Goal: Communication & Community: Share content

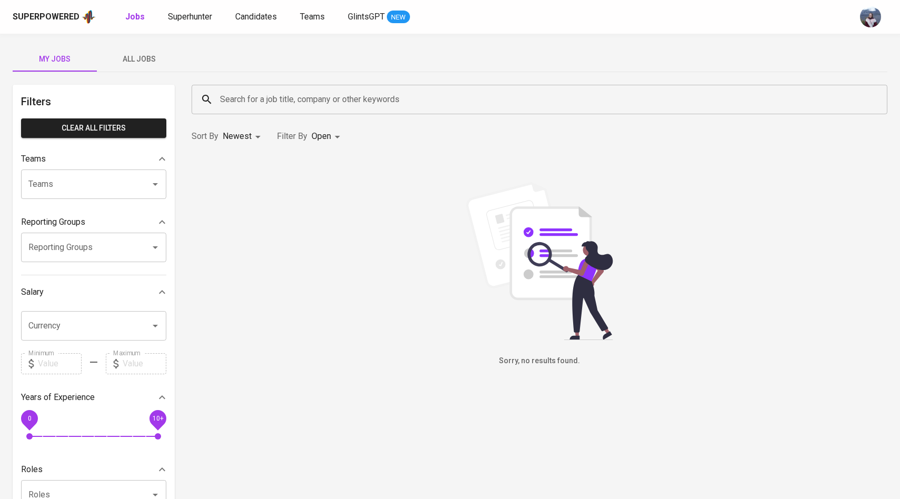
click at [145, 55] on span "All Jobs" at bounding box center [139, 59] width 72 height 13
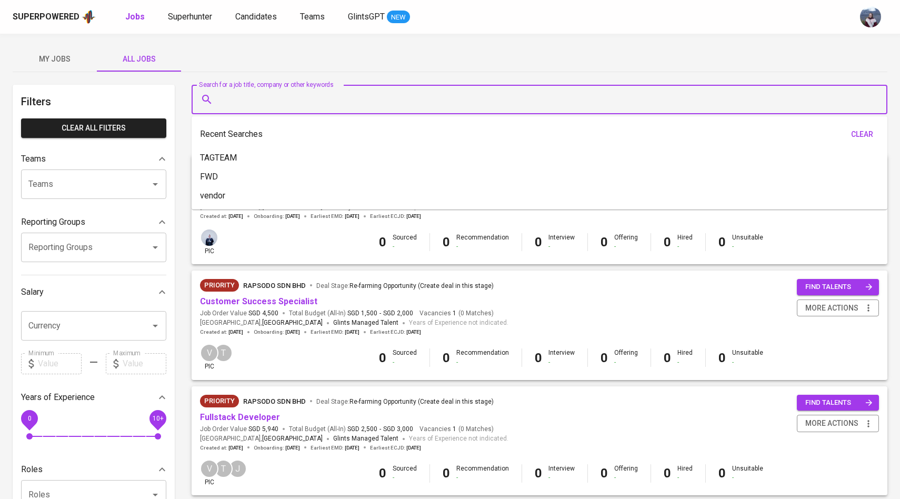
click at [250, 98] on input "Search for a job title, company or other keywords" at bounding box center [542, 100] width 650 height 20
type input "g"
type input "i"
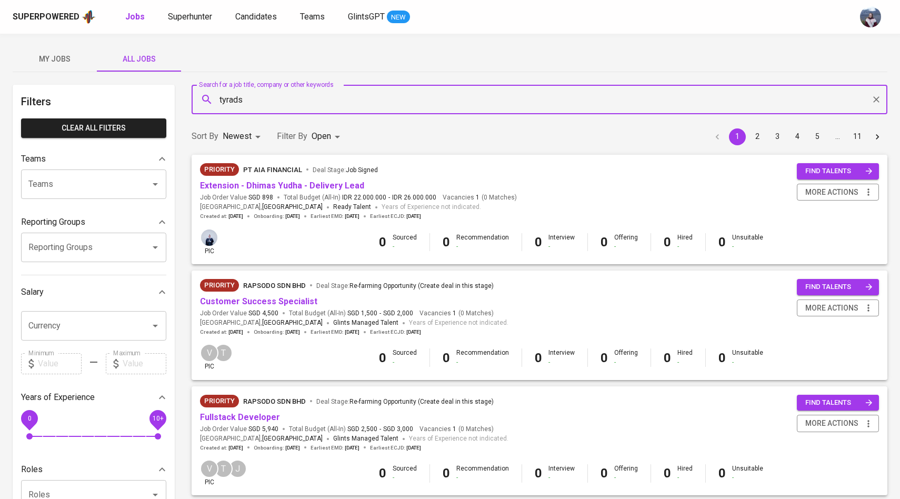
type input "tyrads"
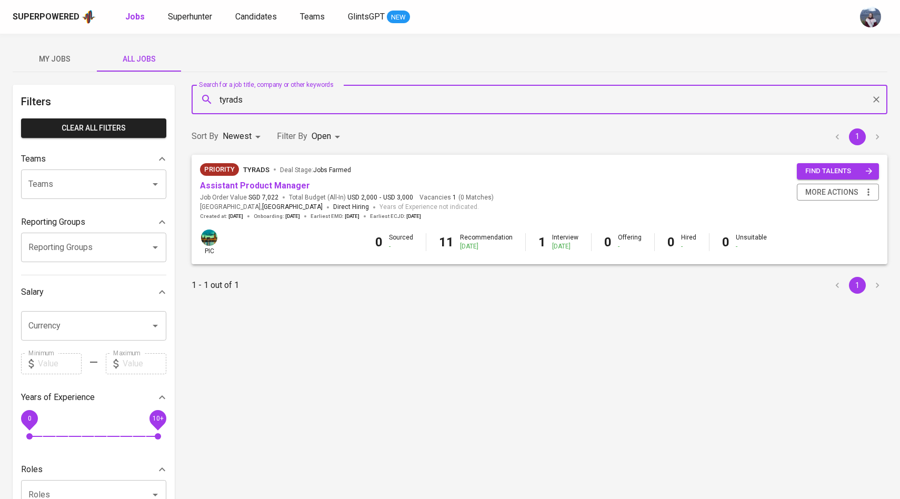
click at [251, 180] on span "Assistant Product Manager" at bounding box center [255, 186] width 110 height 12
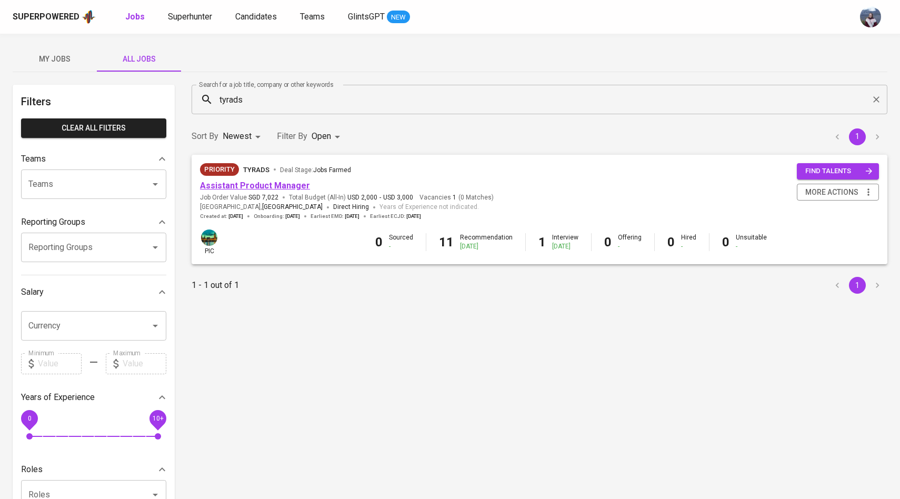
click at [257, 184] on link "Assistant Product Manager" at bounding box center [255, 186] width 110 height 10
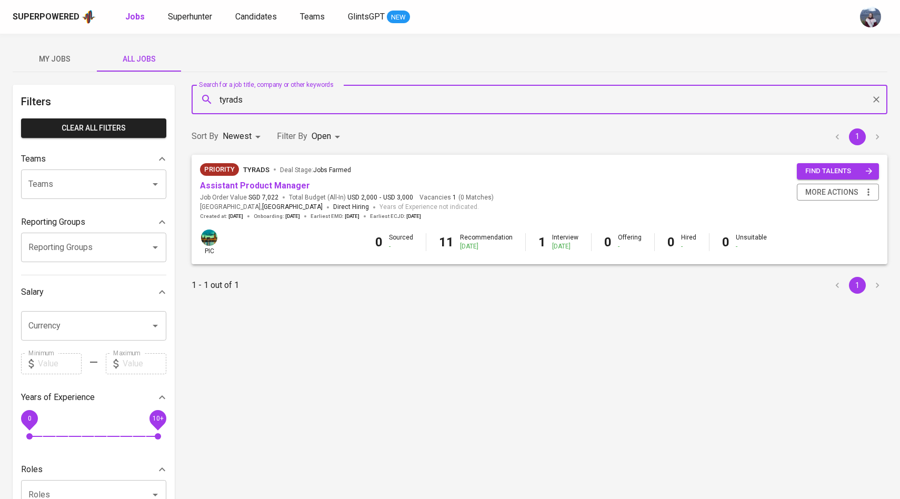
drag, startPoint x: 254, startPoint y: 100, endPoint x: 194, endPoint y: 96, distance: 60.1
click at [193, 100] on div "tyrads Search for a job title, company or other keywords" at bounding box center [540, 99] width 696 height 29
type input "health"
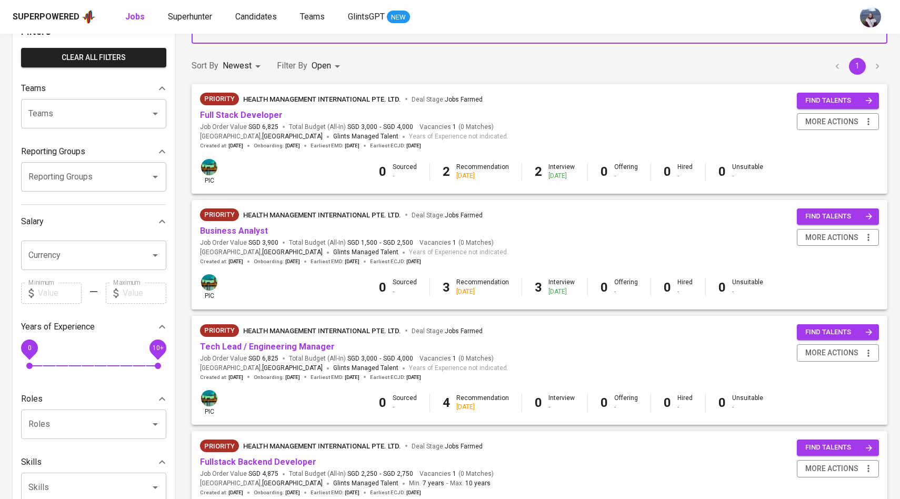
scroll to position [93, 0]
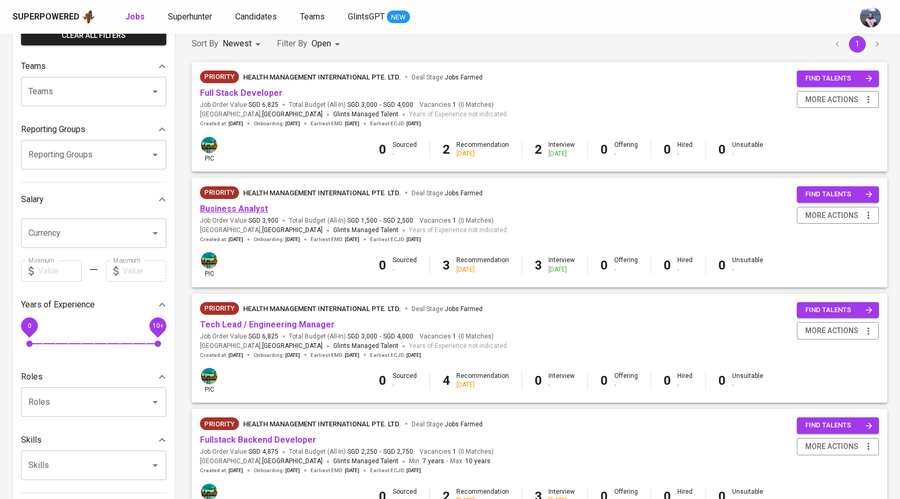
click at [257, 212] on link "Business Analyst" at bounding box center [234, 209] width 68 height 10
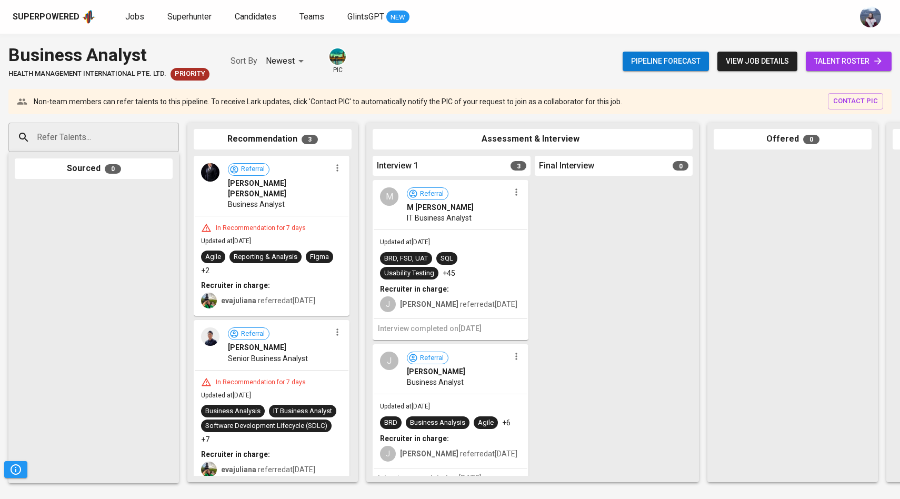
click at [820, 63] on span "talent roster" at bounding box center [849, 61] width 69 height 13
click at [145, 21] on div "Jobs Superhunter Candidates Teams GlintsGPT NEW" at bounding box center [267, 17] width 284 height 13
click at [131, 14] on span "Jobs" at bounding box center [134, 17] width 19 height 10
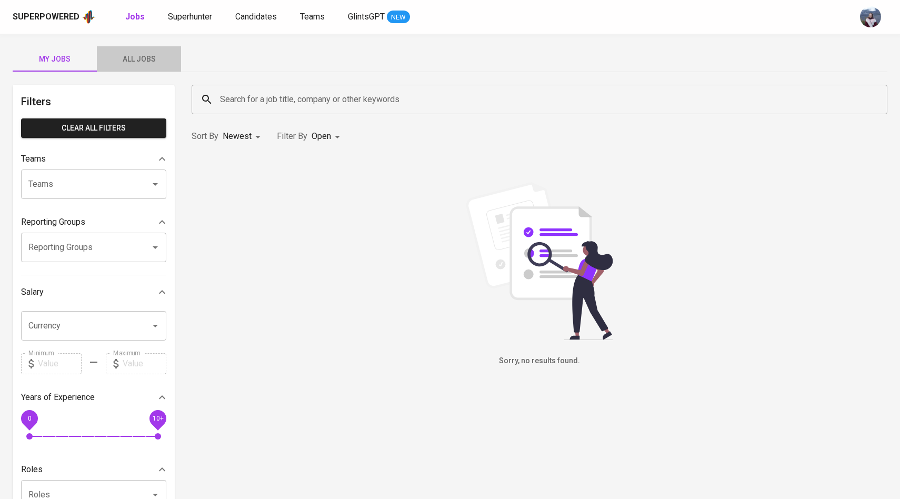
click at [149, 54] on span "All Jobs" at bounding box center [139, 59] width 72 height 13
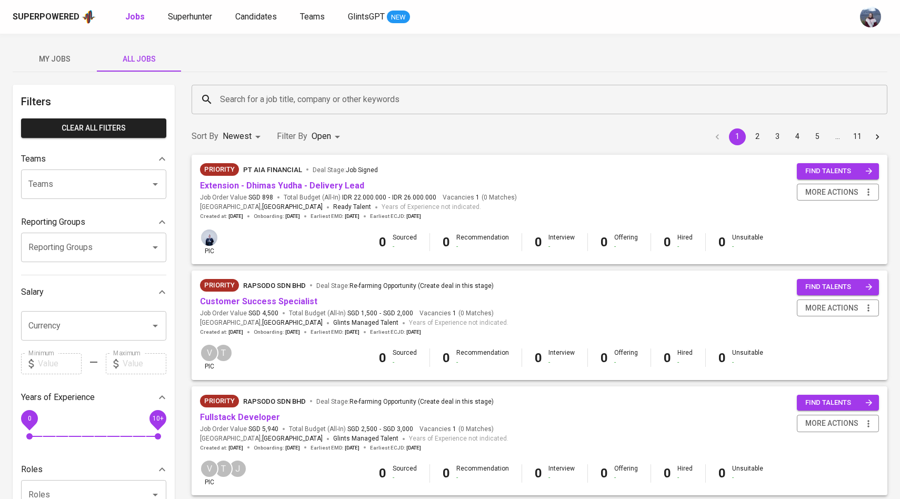
click at [275, 106] on input "Search for a job title, company or other keywords" at bounding box center [542, 100] width 650 height 20
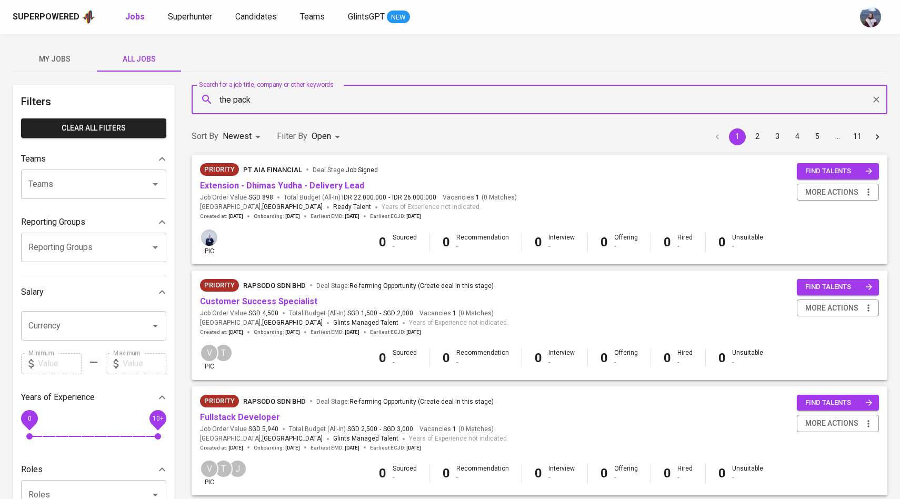
type input "the pack"
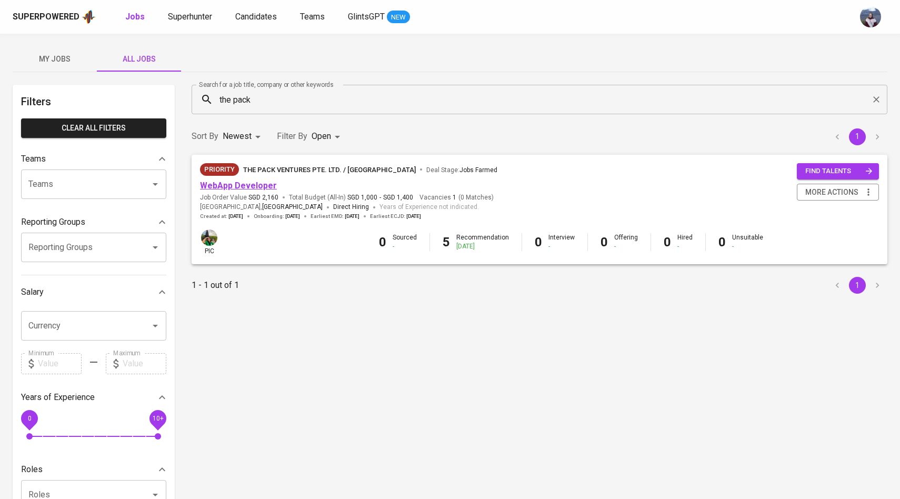
click at [250, 182] on link "WebApp Developer" at bounding box center [238, 186] width 77 height 10
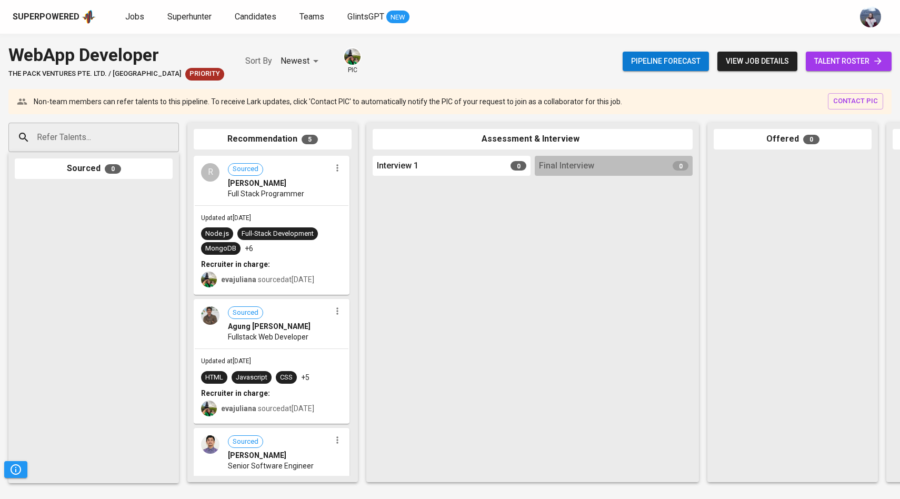
click at [841, 57] on span "talent roster" at bounding box center [849, 61] width 69 height 13
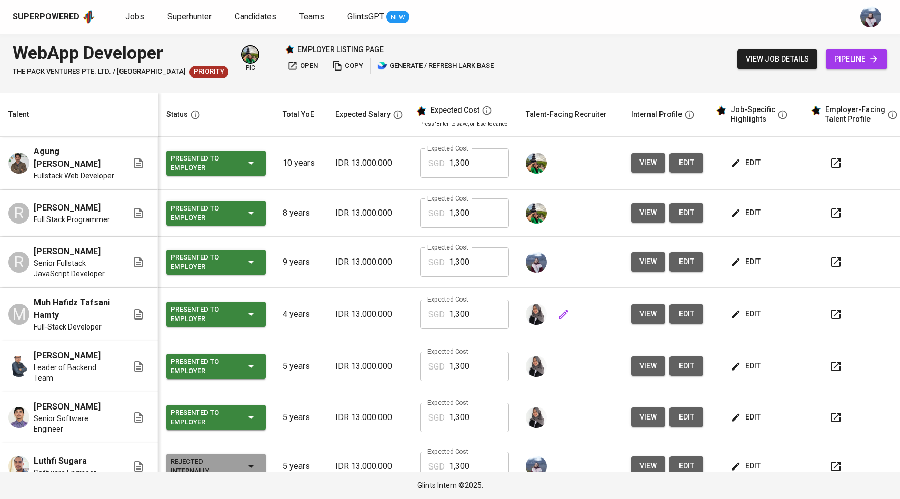
scroll to position [21, 0]
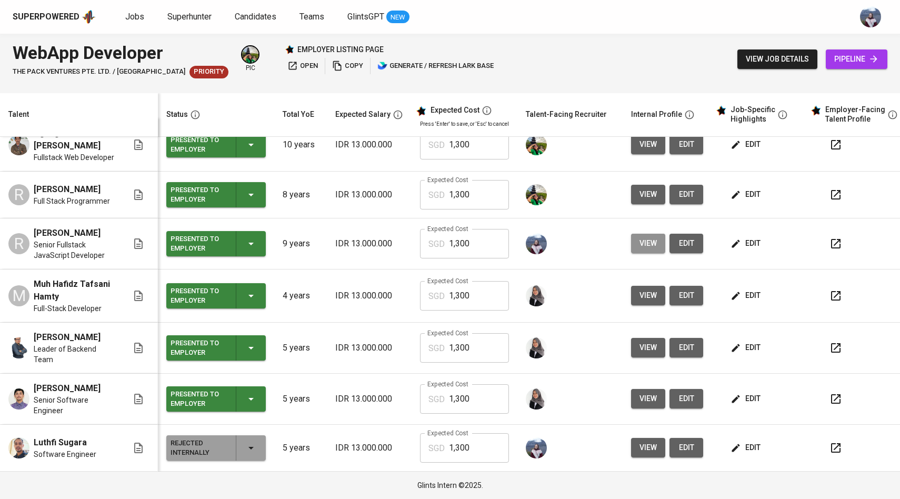
click at [642, 242] on span "view" at bounding box center [648, 243] width 17 height 13
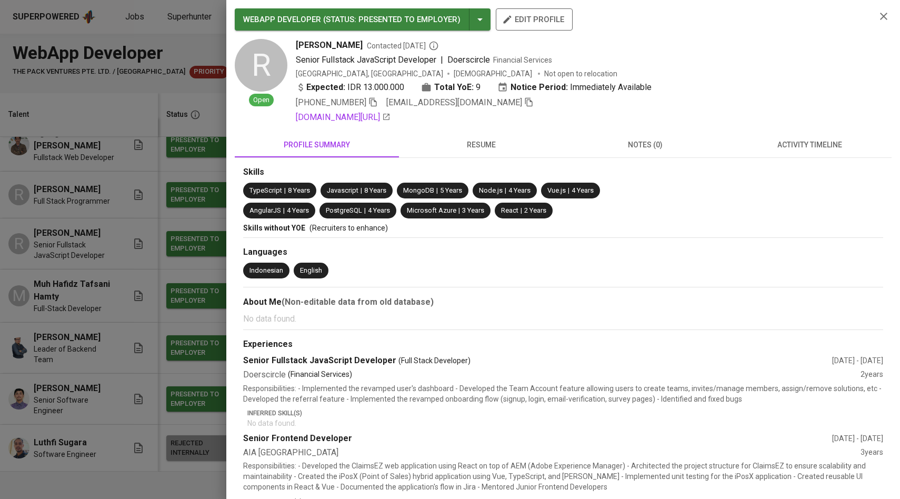
click at [530, 104] on icon "button" at bounding box center [528, 101] width 9 height 9
click at [174, 182] on div at bounding box center [450, 249] width 900 height 499
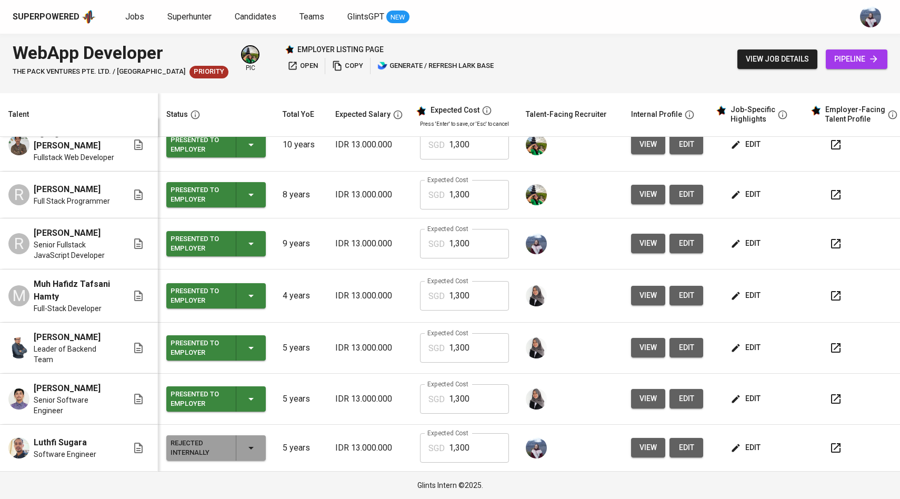
click at [835, 59] on span "pipeline" at bounding box center [857, 59] width 45 height 13
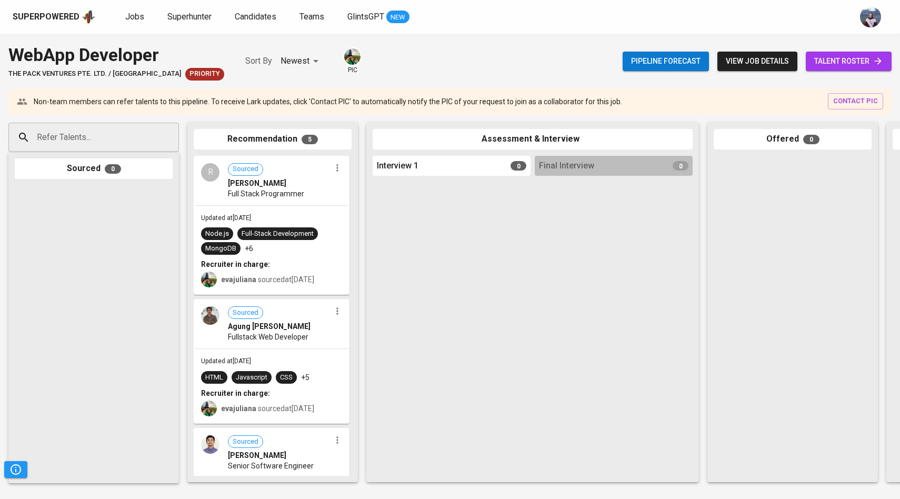
click at [150, 145] on div "Refer Talents..." at bounding box center [93, 137] width 171 height 29
paste input "[EMAIL_ADDRESS][DOMAIN_NAME]"
type input "[EMAIL_ADDRESS][DOMAIN_NAME]"
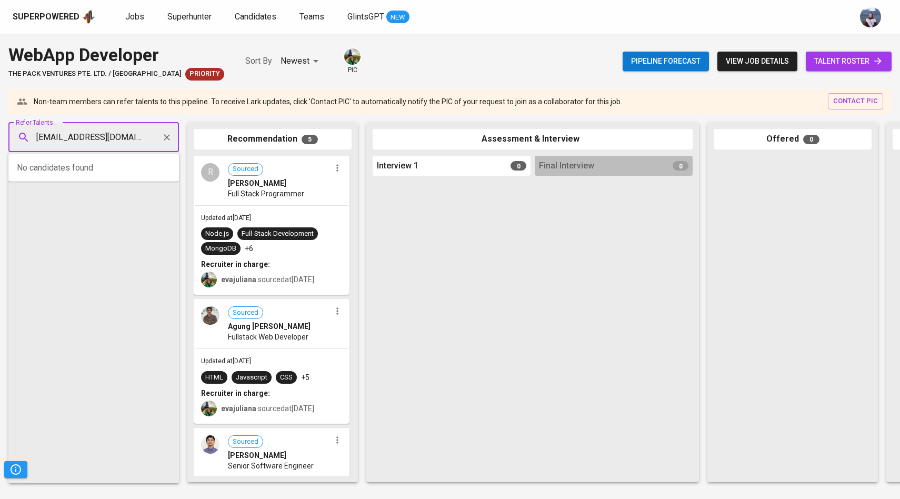
scroll to position [0, 26]
click at [101, 166] on span "[PERSON_NAME]" at bounding box center [72, 167] width 57 height 11
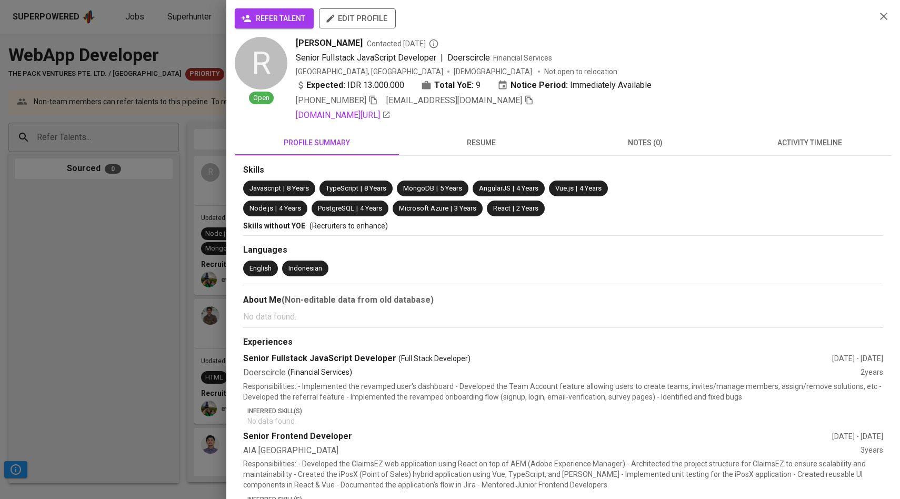
scroll to position [0, 0]
click at [273, 15] on span "refer talent" at bounding box center [274, 18] width 62 height 13
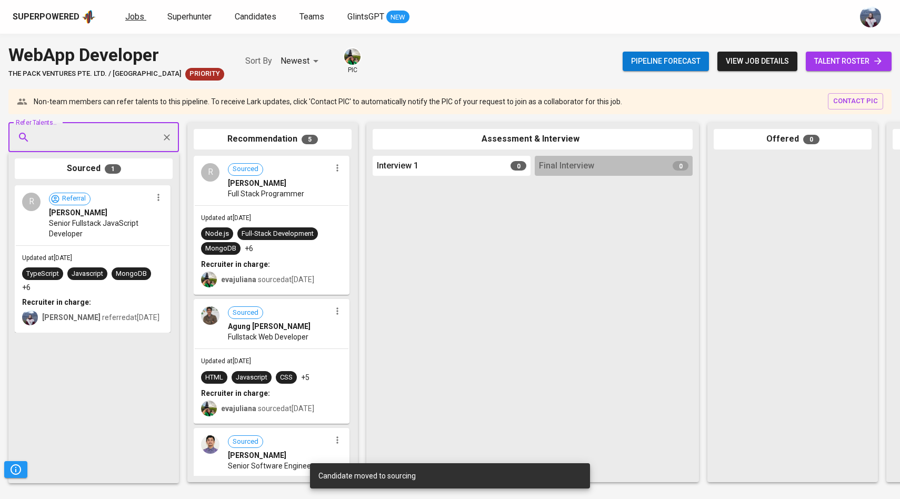
click at [136, 17] on span "Jobs" at bounding box center [134, 17] width 19 height 10
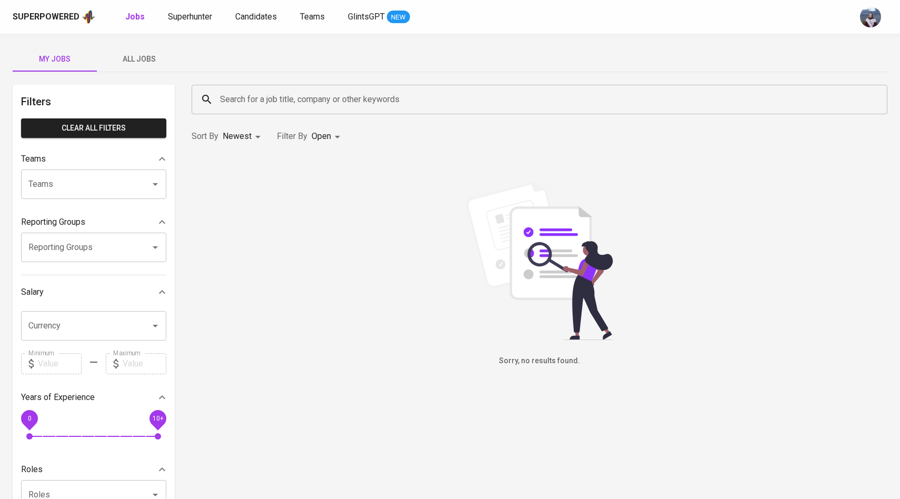
click at [159, 61] on span "All Jobs" at bounding box center [139, 59] width 72 height 13
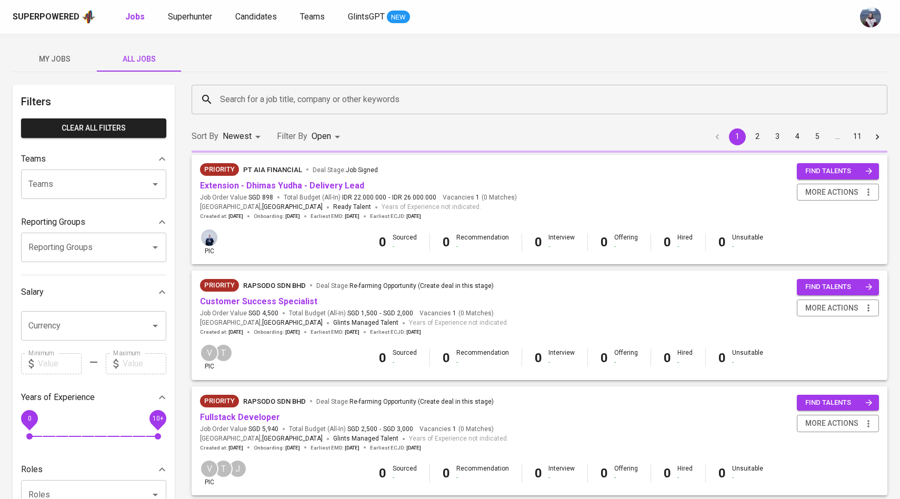
click at [251, 95] on input "Search for a job title, company or other keywords" at bounding box center [542, 100] width 650 height 20
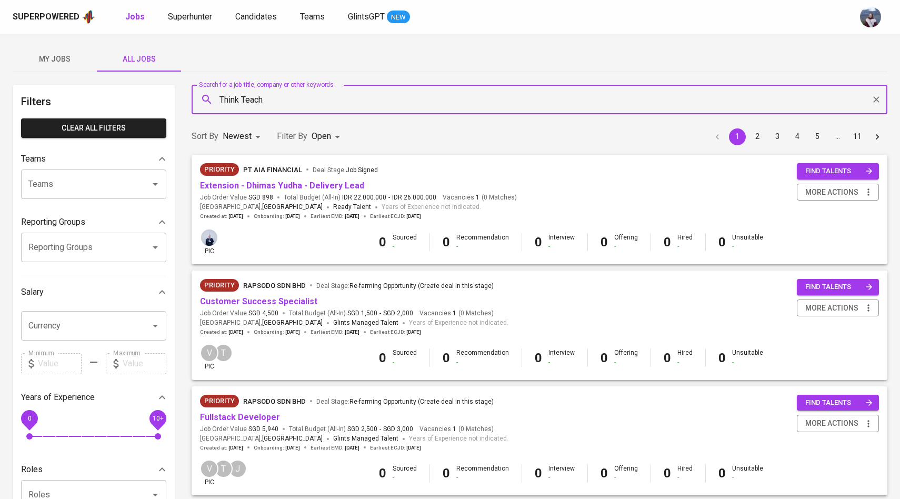
type input "Think Teach"
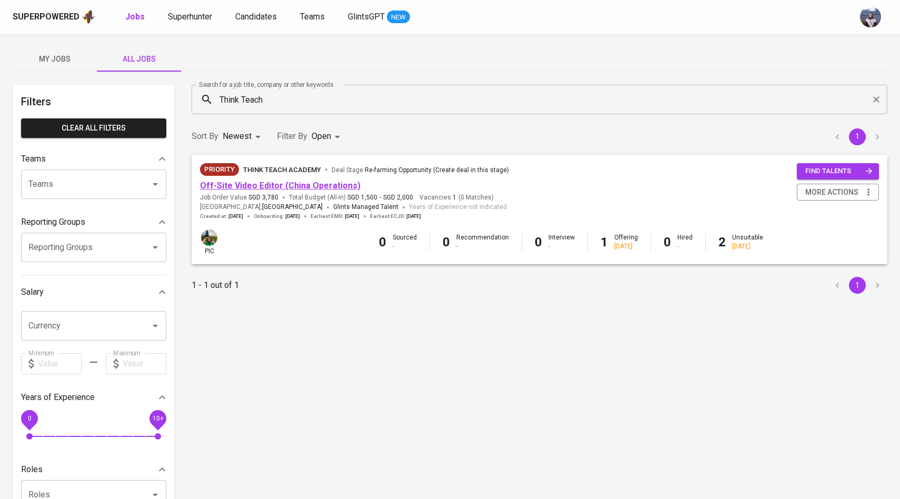
click at [237, 185] on link "Off-Site Video Editor (China Operations)" at bounding box center [280, 186] width 161 height 10
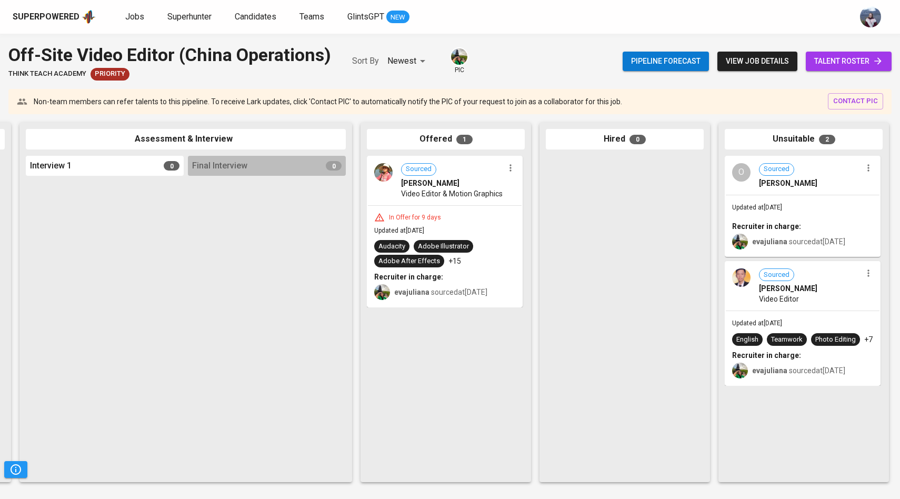
scroll to position [0, 341]
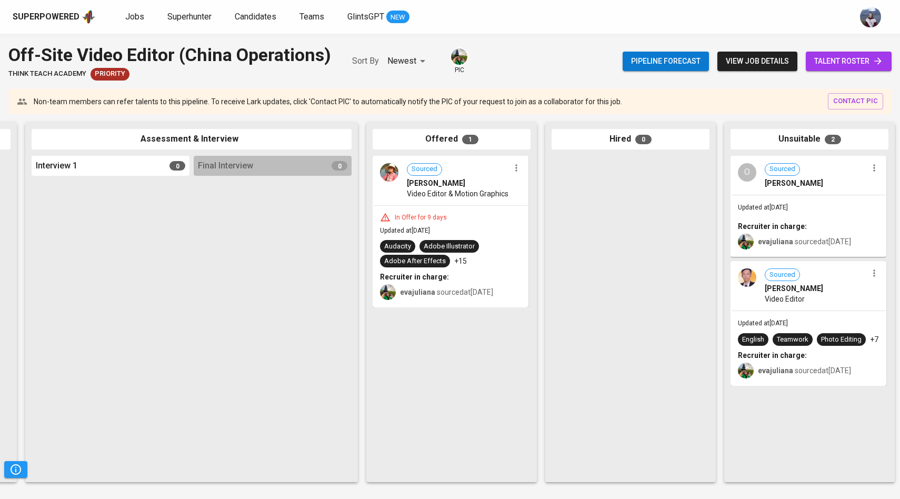
click at [395, 175] on img at bounding box center [389, 172] width 18 height 18
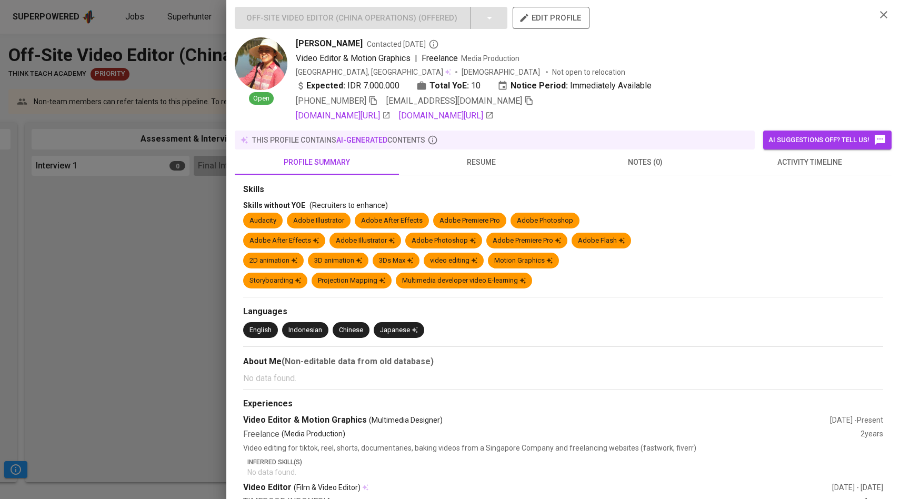
scroll to position [0, 0]
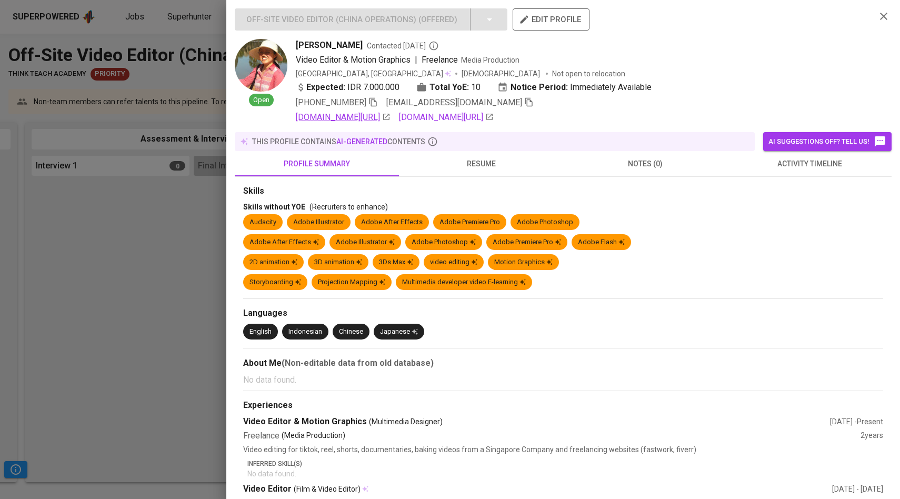
click at [391, 116] on link "[DOMAIN_NAME][URL]" at bounding box center [343, 117] width 95 height 13
click at [226, 88] on div "Off-Site Video Editor (China Operations) ( Offered ) edit profile Open [PERSON_…" at bounding box center [563, 249] width 674 height 499
click at [183, 127] on div at bounding box center [450, 249] width 900 height 499
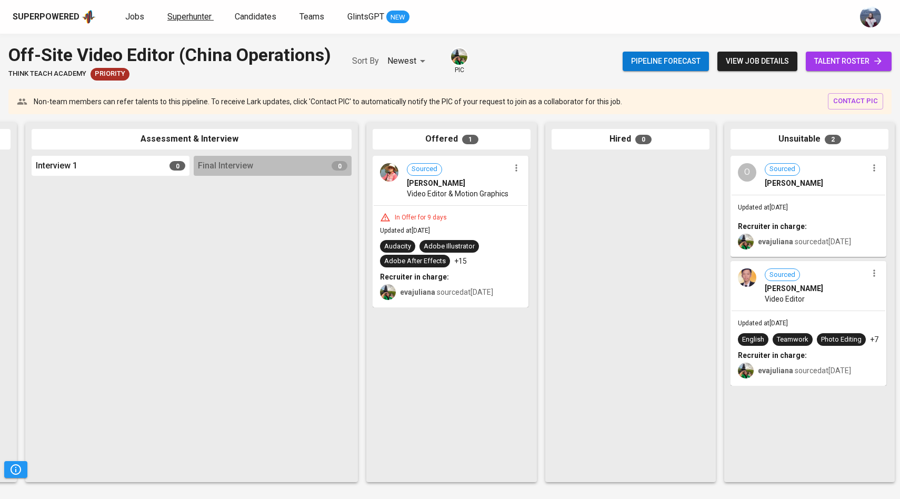
click at [185, 14] on span "Superhunter" at bounding box center [189, 17] width 44 height 10
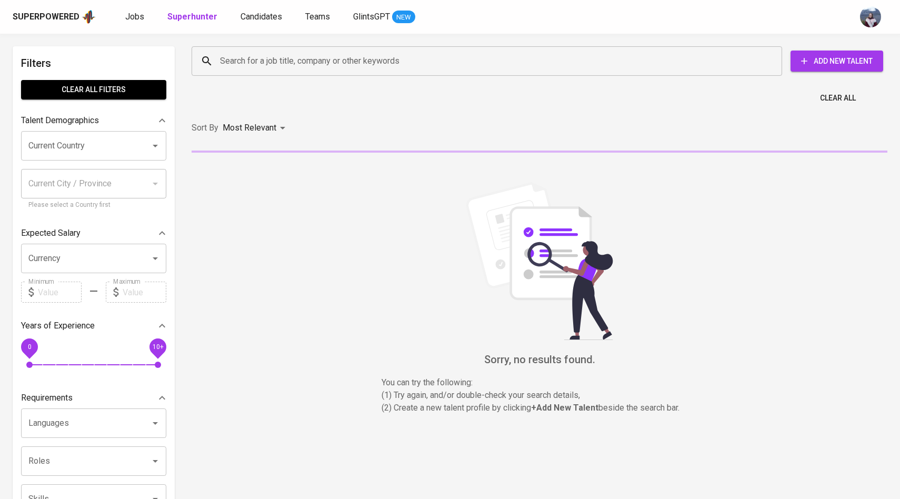
click at [237, 7] on div "Superpowered Jobs Superhunter Candidates Teams GlintsGPT NEW" at bounding box center [450, 17] width 900 height 34
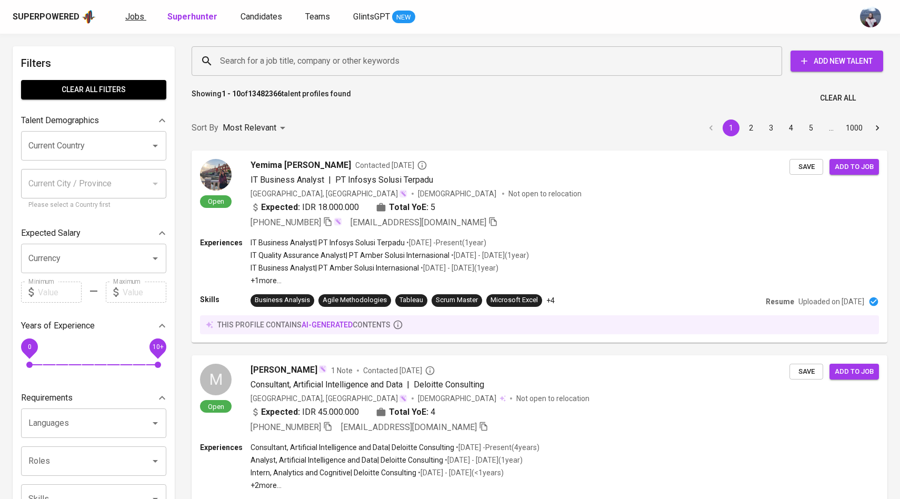
click at [137, 19] on span "Jobs" at bounding box center [134, 17] width 19 height 10
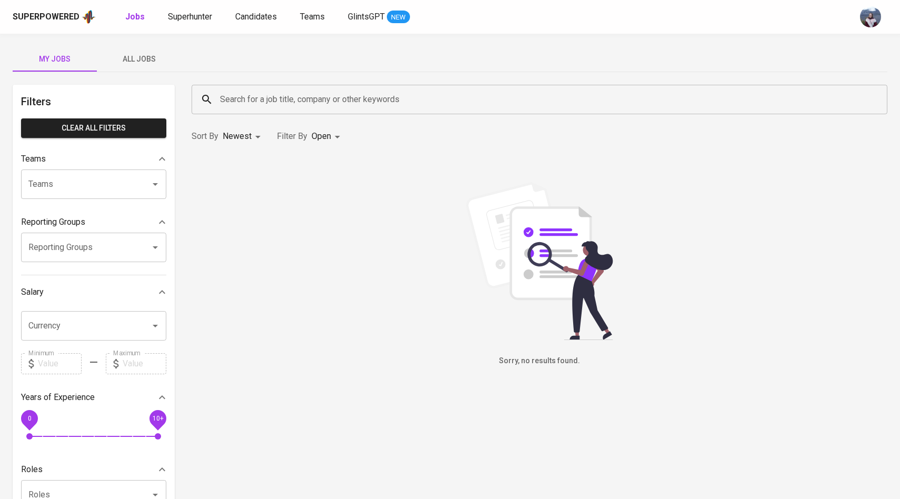
click at [156, 66] on button "All Jobs" at bounding box center [139, 58] width 84 height 25
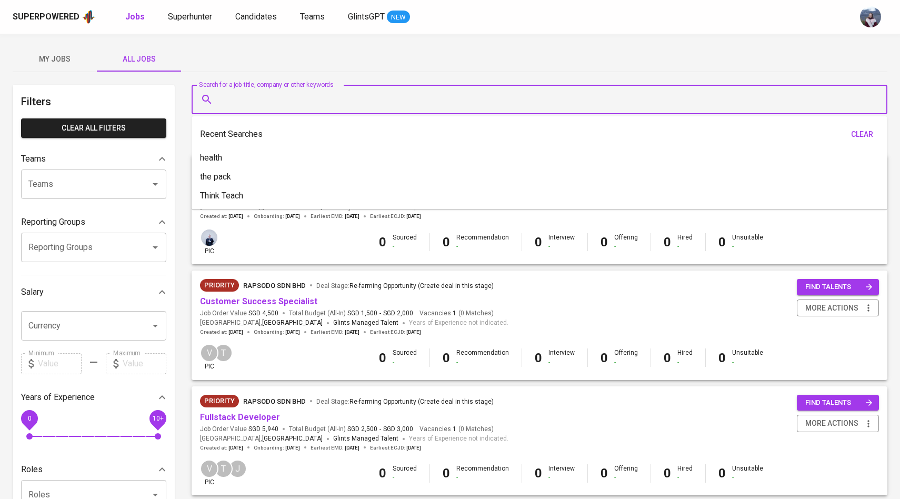
click at [233, 93] on input "Search for a job title, company or other keywords" at bounding box center [542, 100] width 650 height 20
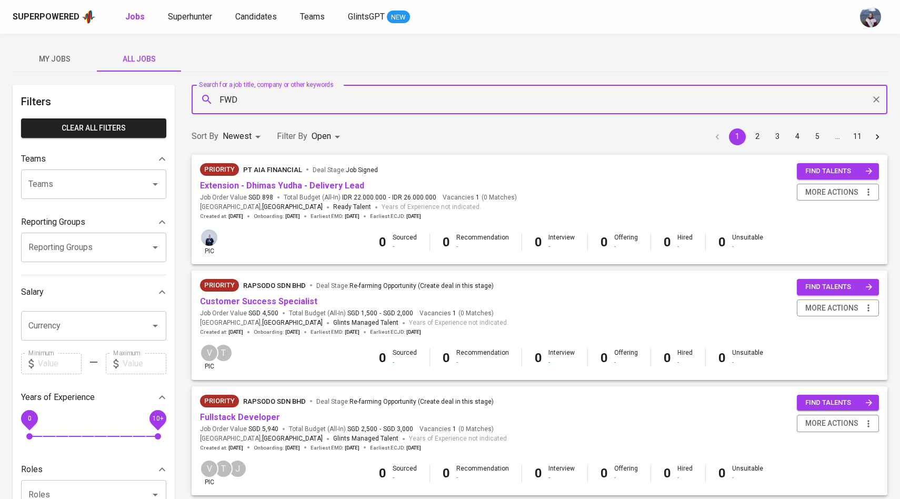
type input "FWD"
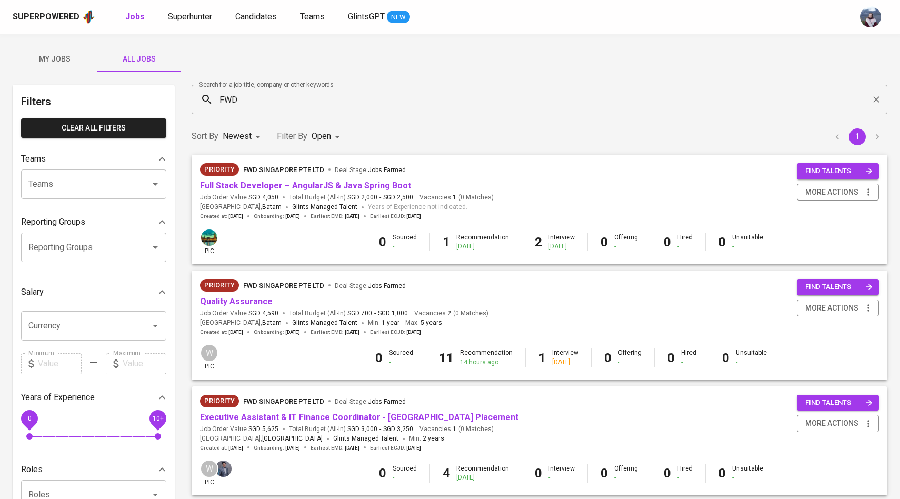
click at [287, 185] on link "Full Stack Developer – AngularJS & Java Spring Boot" at bounding box center [305, 186] width 211 height 10
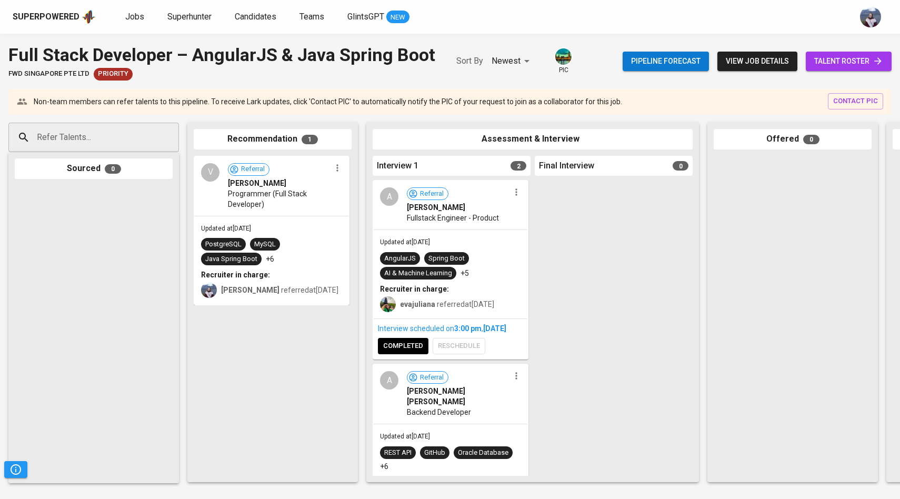
click at [880, 58] on icon at bounding box center [878, 61] width 11 height 11
